Goal: Find specific page/section: Find specific page/section

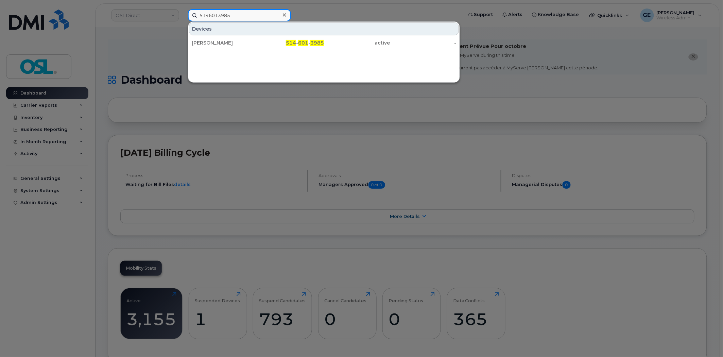
click at [266, 11] on input "5146013985" at bounding box center [239, 15] width 103 height 12
paste input "4165260342"
click at [237, 11] on input "4165260342" at bounding box center [239, 15] width 103 height 12
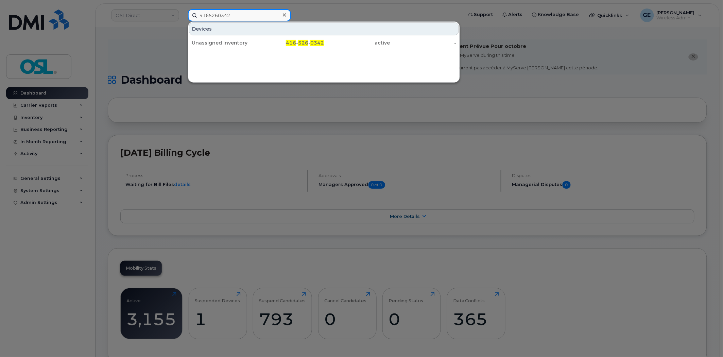
paste input "37433930"
click at [250, 16] on input "4374339302" at bounding box center [239, 15] width 103 height 12
paste input "2970601"
type input "4372970601"
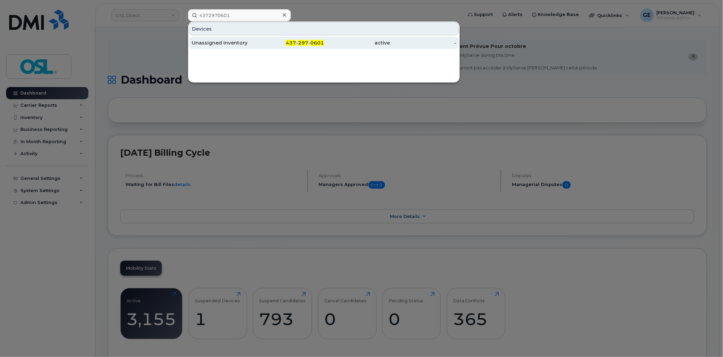
click at [234, 42] on div "Unassigned Inventory" at bounding box center [225, 42] width 66 height 7
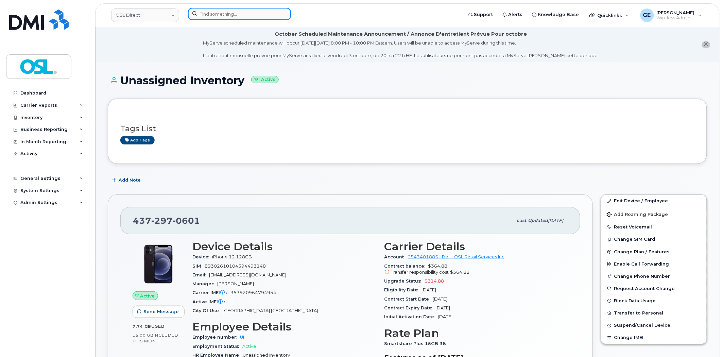
click at [232, 14] on input at bounding box center [239, 14] width 103 height 12
paste input "6472242568"
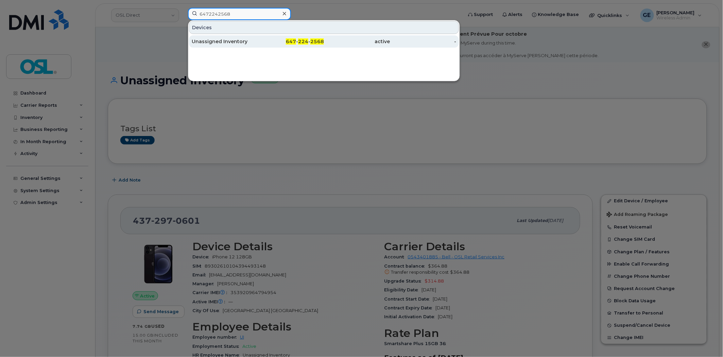
type input "6472242568"
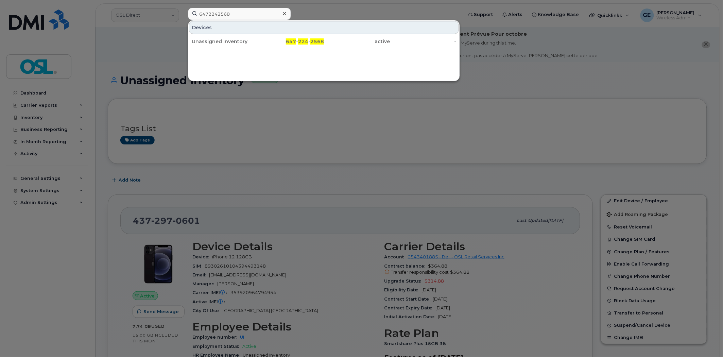
drag, startPoint x: 235, startPoint y: 40, endPoint x: 289, endPoint y: 32, distance: 55.4
click at [235, 40] on div "Unassigned Inventory" at bounding box center [225, 41] width 66 height 7
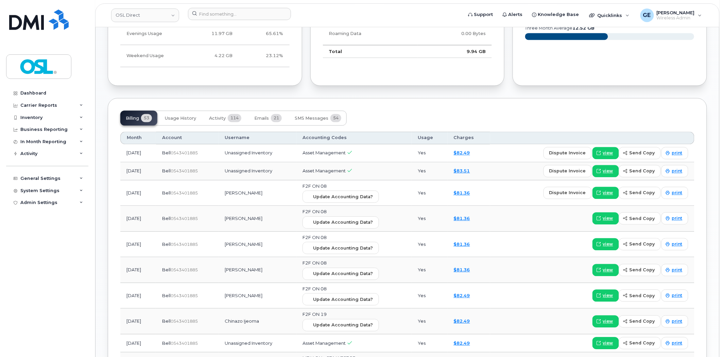
scroll to position [529, 0]
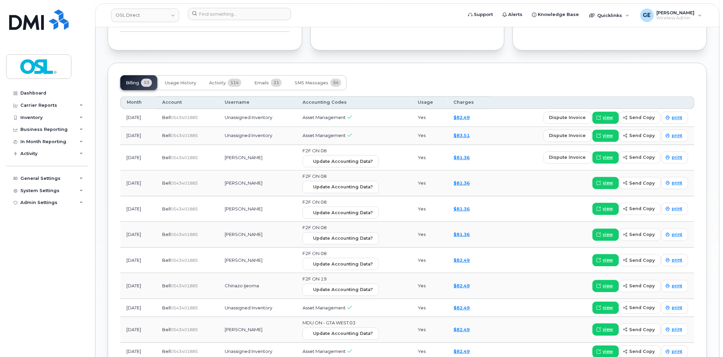
click at [267, 7] on header "OSL Direct Support Alerts Knowledge Base Quicklinks Suspend / Cancel Device Cha…" at bounding box center [407, 15] width 625 height 24
click at [267, 8] on input at bounding box center [239, 14] width 103 height 12
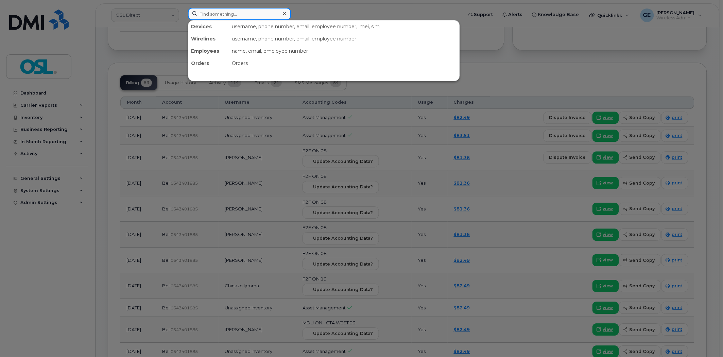
paste input "4165714093"
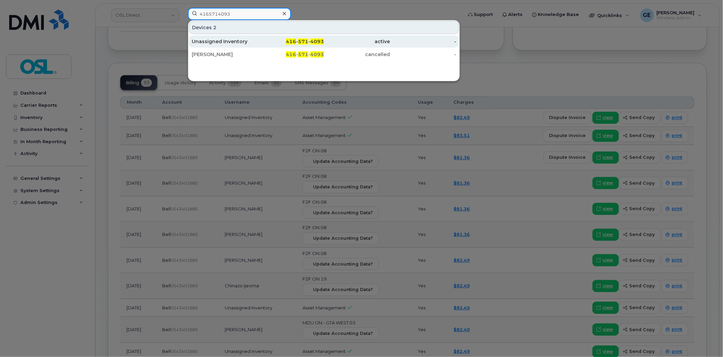
type input "4165714093"
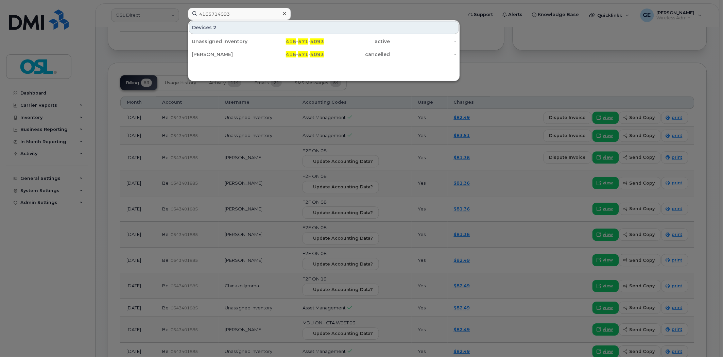
drag, startPoint x: 247, startPoint y: 40, endPoint x: 267, endPoint y: 30, distance: 22.2
click at [247, 40] on div "Unassigned Inventory" at bounding box center [225, 41] width 66 height 7
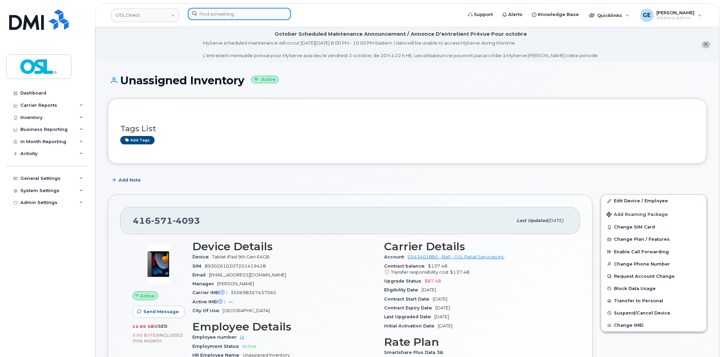
click at [242, 15] on input at bounding box center [239, 14] width 103 height 12
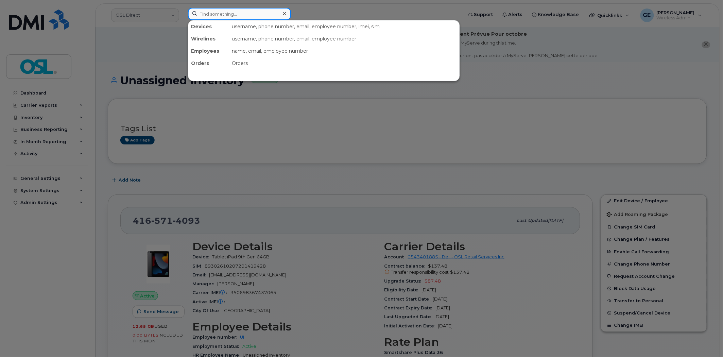
paste input "6132034654"
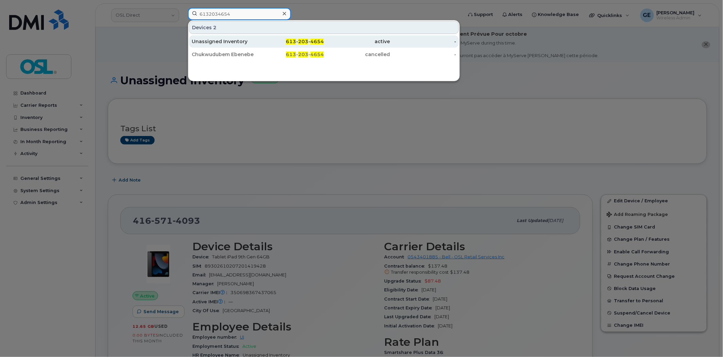
type input "6132034654"
click at [246, 39] on div "Unassigned Inventory" at bounding box center [225, 41] width 66 height 7
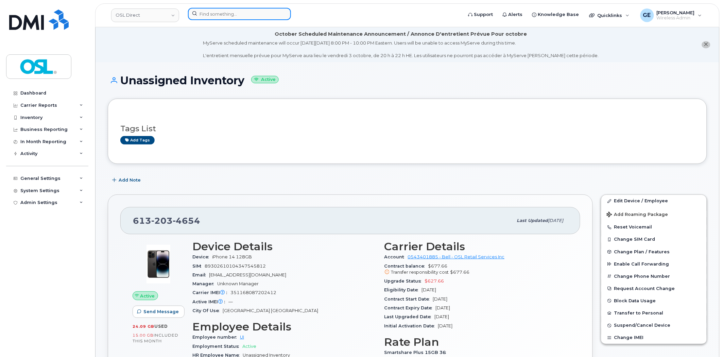
click at [272, 19] on input at bounding box center [239, 14] width 103 height 12
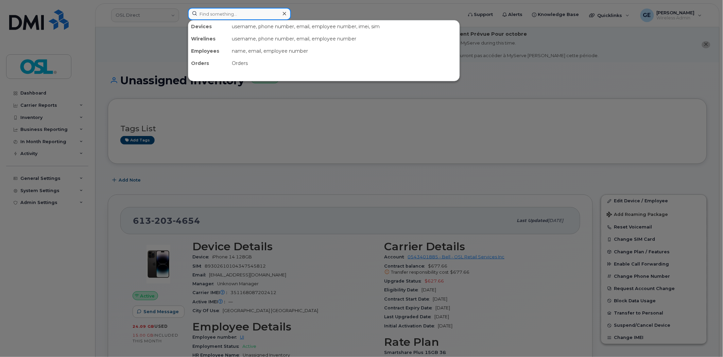
paste input "8195713472"
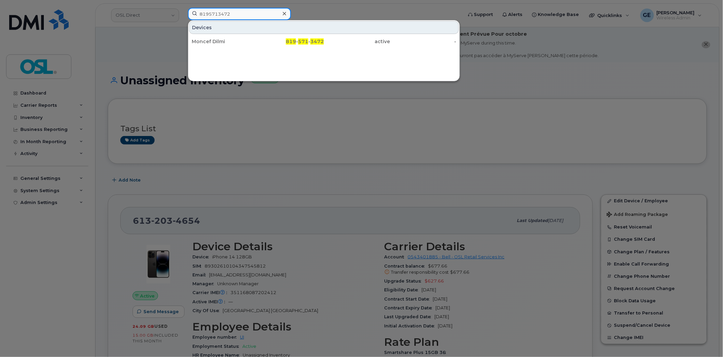
click at [250, 15] on input "8195713472" at bounding box center [239, 14] width 103 height 12
paste input "514208304"
click at [241, 12] on input "5142083042" at bounding box center [239, 14] width 103 height 12
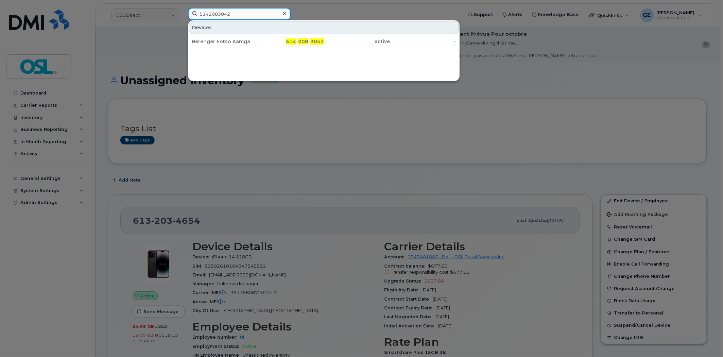
paste input "902717518"
type input "9027175182"
